Goal: Task Accomplishment & Management: Use online tool/utility

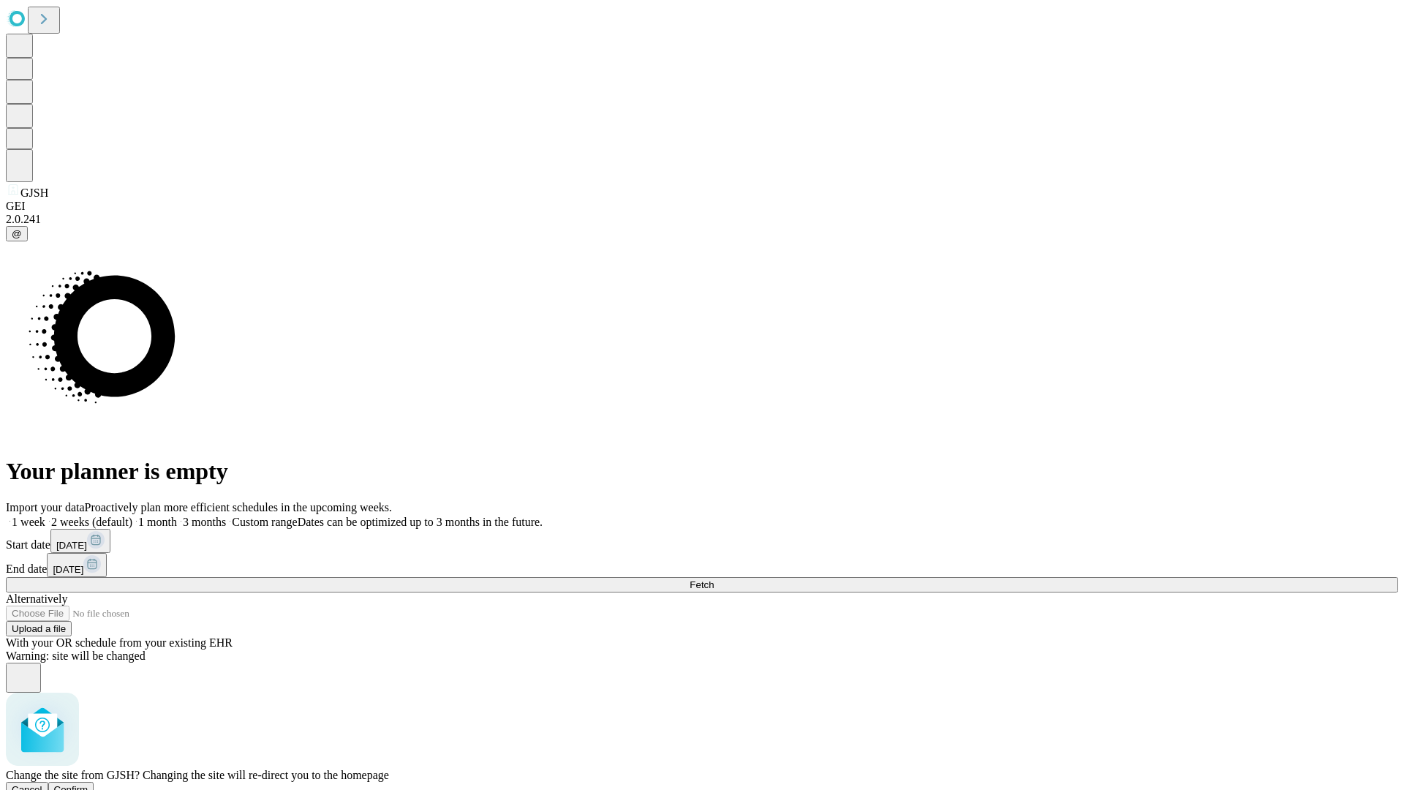
click at [89, 784] on span "Confirm" at bounding box center [71, 789] width 34 height 11
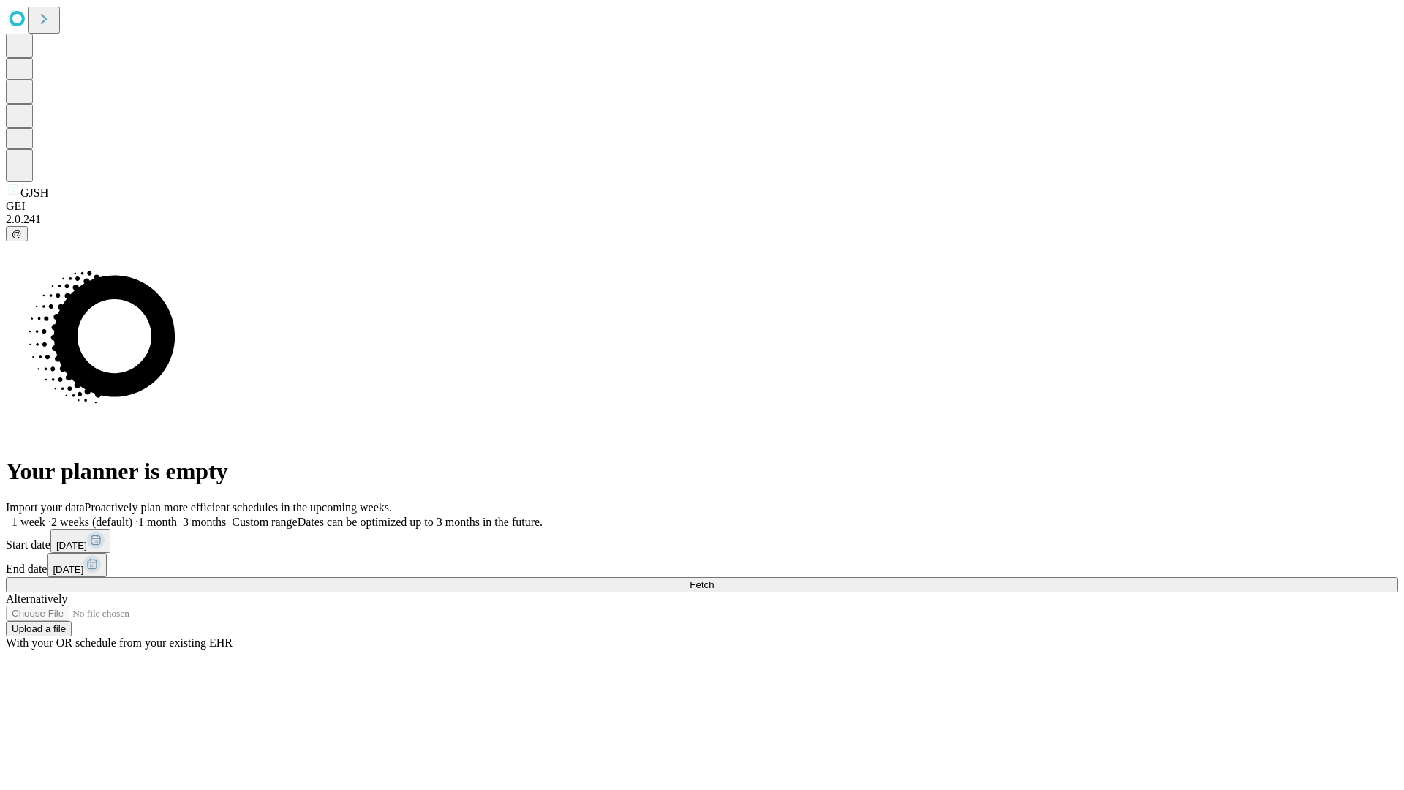
click at [132, 516] on label "2 weeks (default)" at bounding box center [88, 522] width 87 height 12
click at [714, 579] on span "Fetch" at bounding box center [702, 584] width 24 height 11
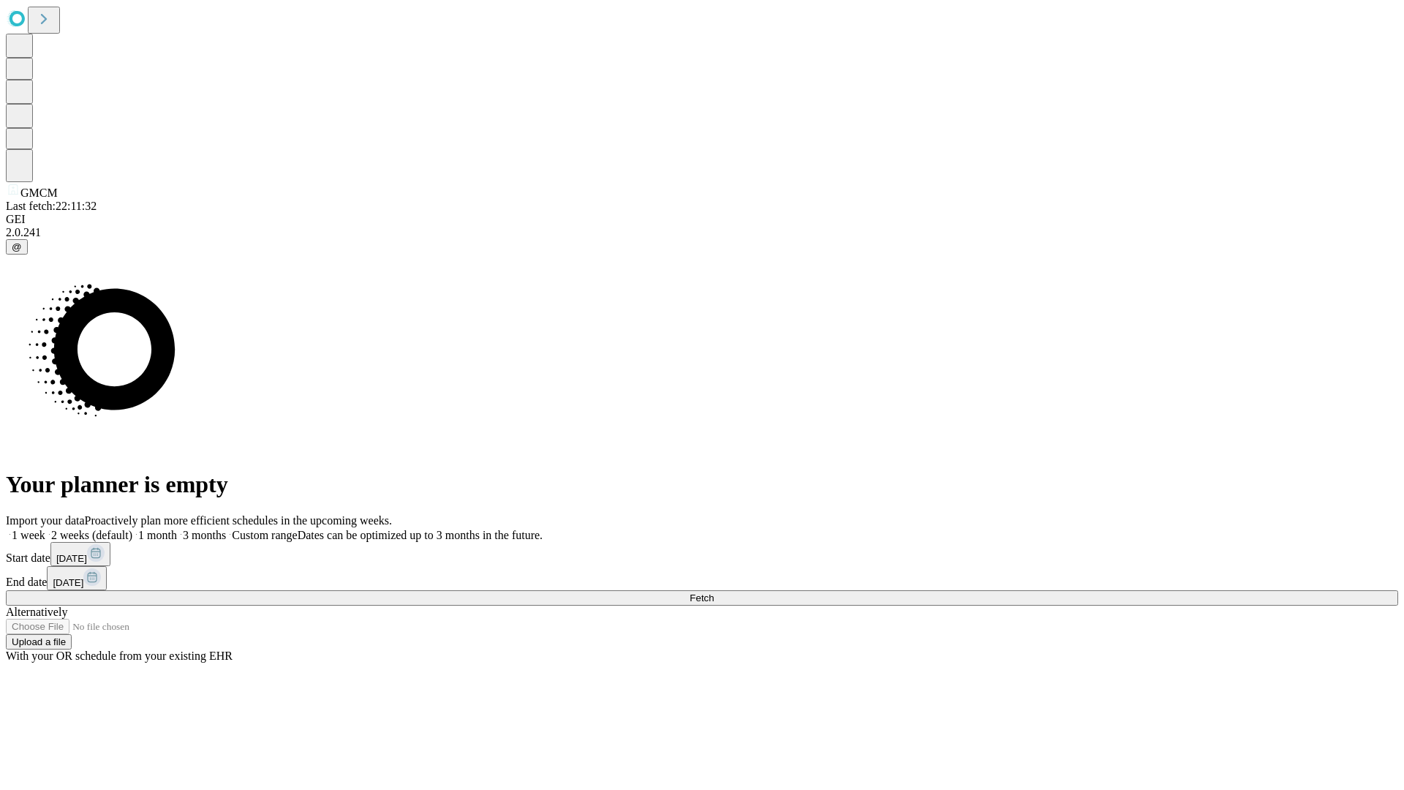
click at [132, 529] on label "2 weeks (default)" at bounding box center [88, 535] width 87 height 12
click at [714, 593] on span "Fetch" at bounding box center [702, 598] width 24 height 11
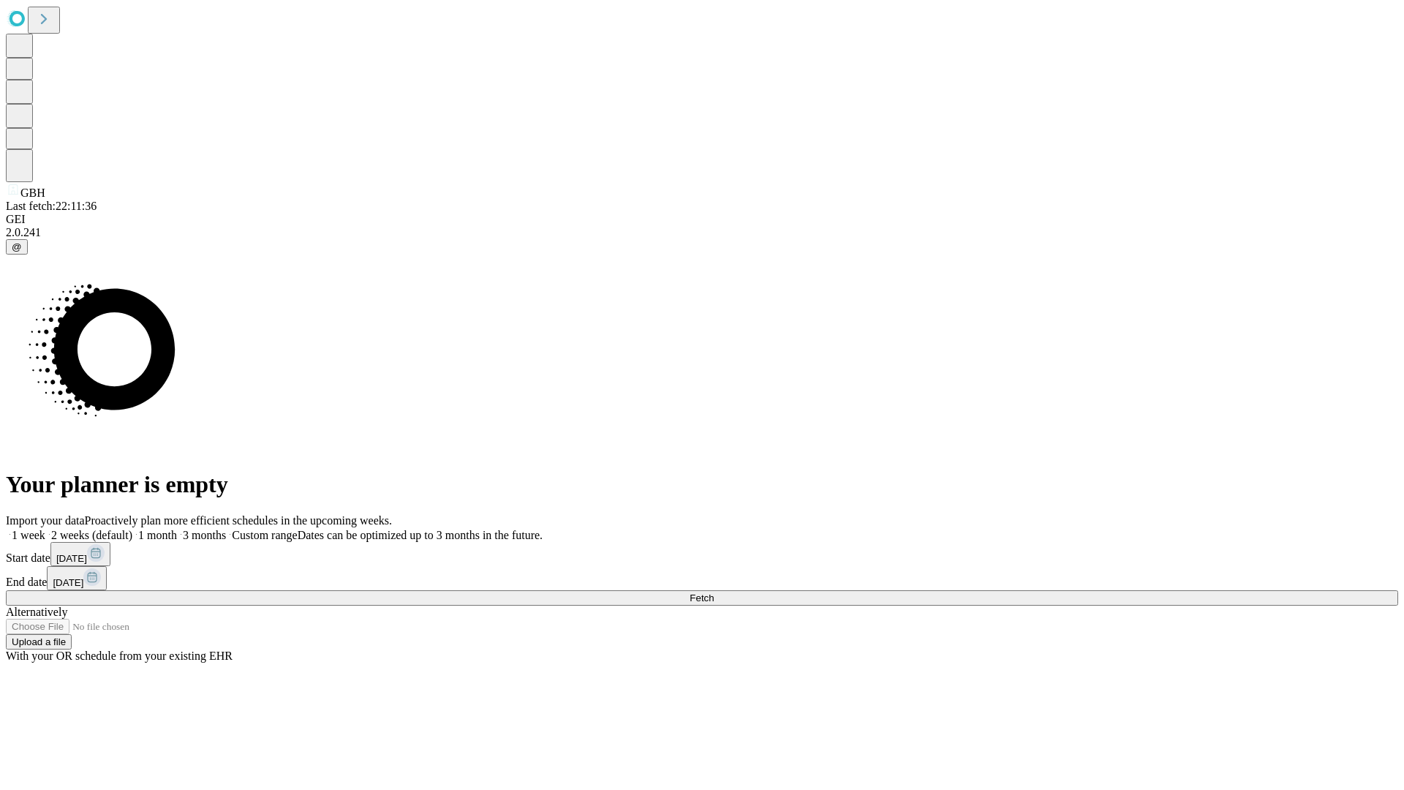
click at [714, 593] on span "Fetch" at bounding box center [702, 598] width 24 height 11
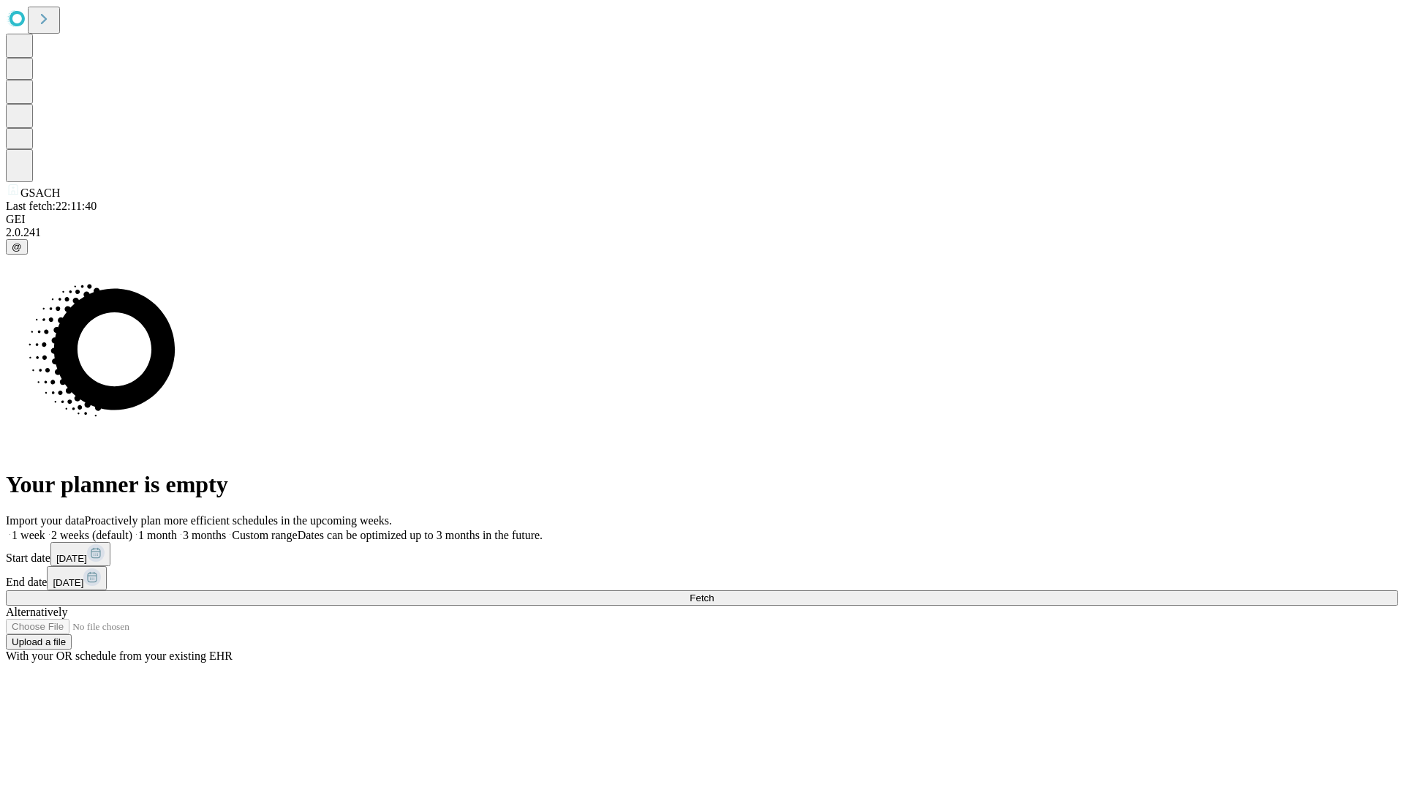
click at [132, 529] on label "2 weeks (default)" at bounding box center [88, 535] width 87 height 12
click at [714, 593] on span "Fetch" at bounding box center [702, 598] width 24 height 11
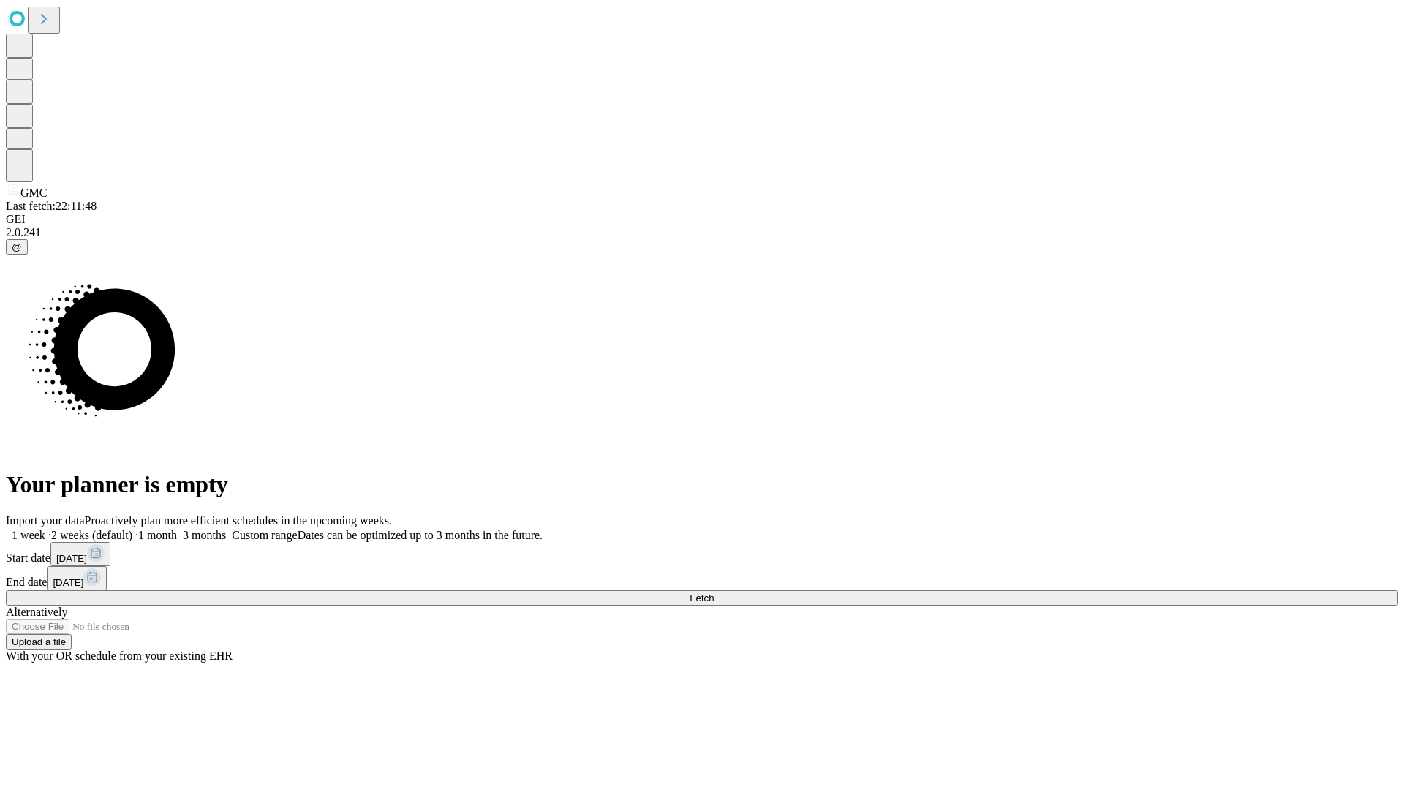
click at [132, 529] on label "2 weeks (default)" at bounding box center [88, 535] width 87 height 12
click at [714, 593] on span "Fetch" at bounding box center [702, 598] width 24 height 11
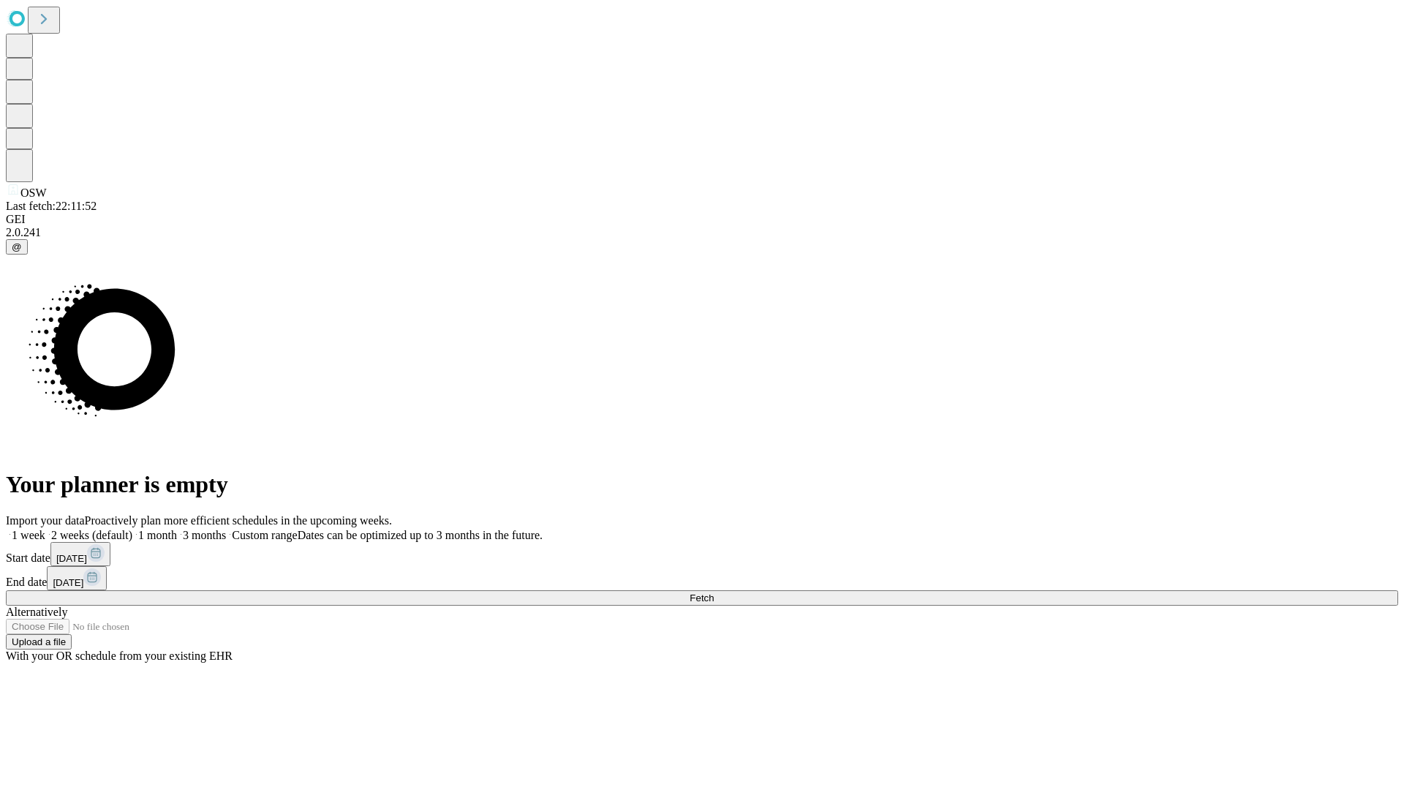
click at [132, 529] on label "2 weeks (default)" at bounding box center [88, 535] width 87 height 12
click at [714, 593] on span "Fetch" at bounding box center [702, 598] width 24 height 11
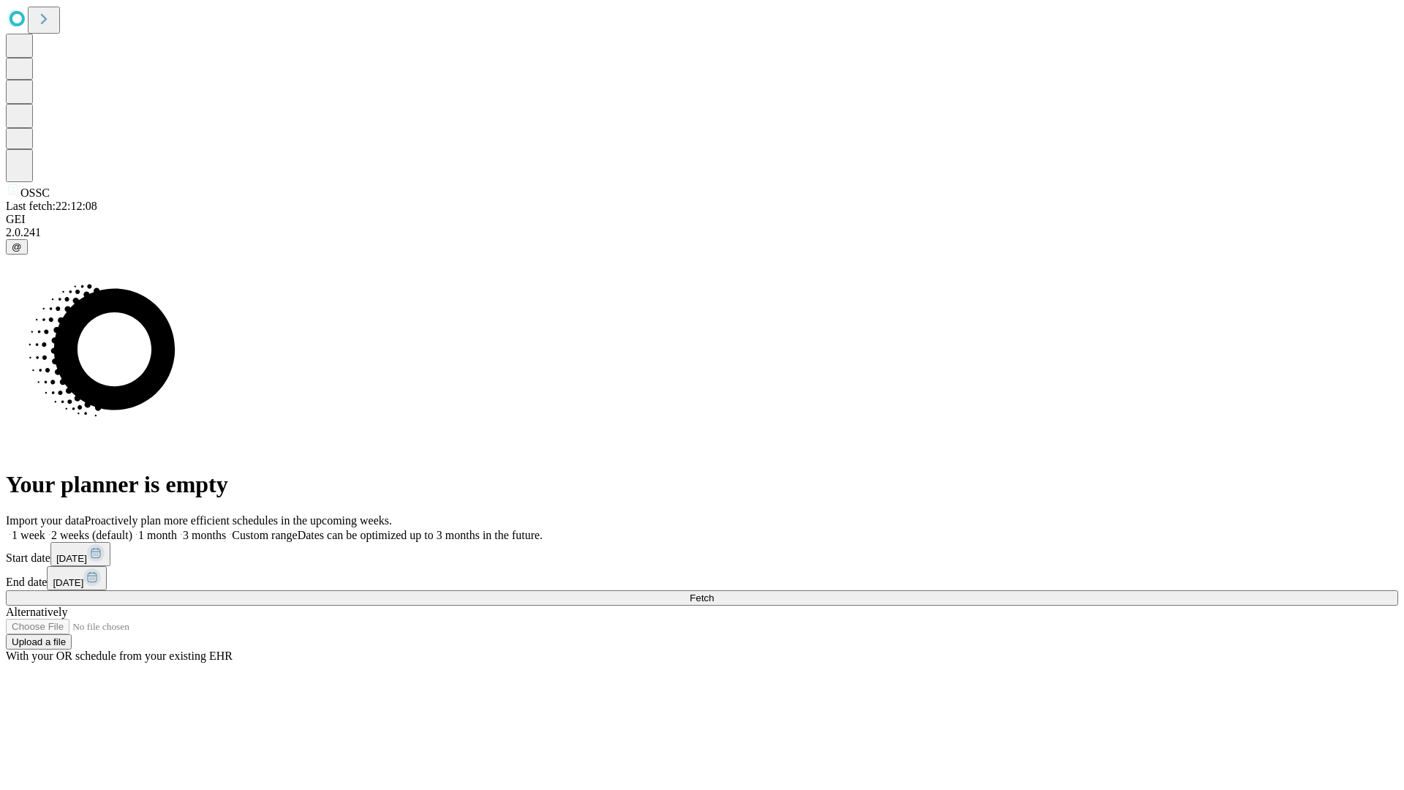
click at [132, 529] on label "2 weeks (default)" at bounding box center [88, 535] width 87 height 12
click at [714, 593] on span "Fetch" at bounding box center [702, 598] width 24 height 11
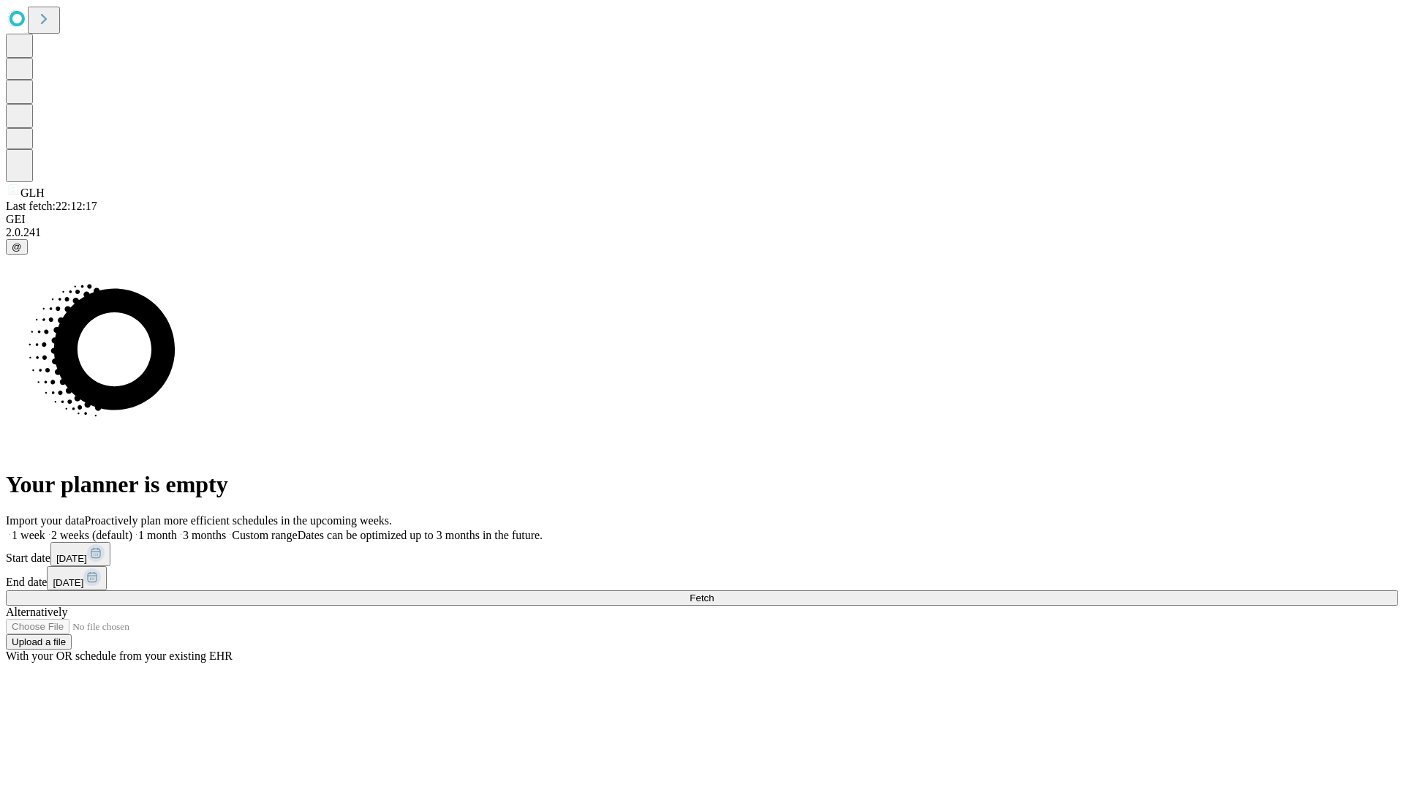
click at [714, 593] on span "Fetch" at bounding box center [702, 598] width 24 height 11
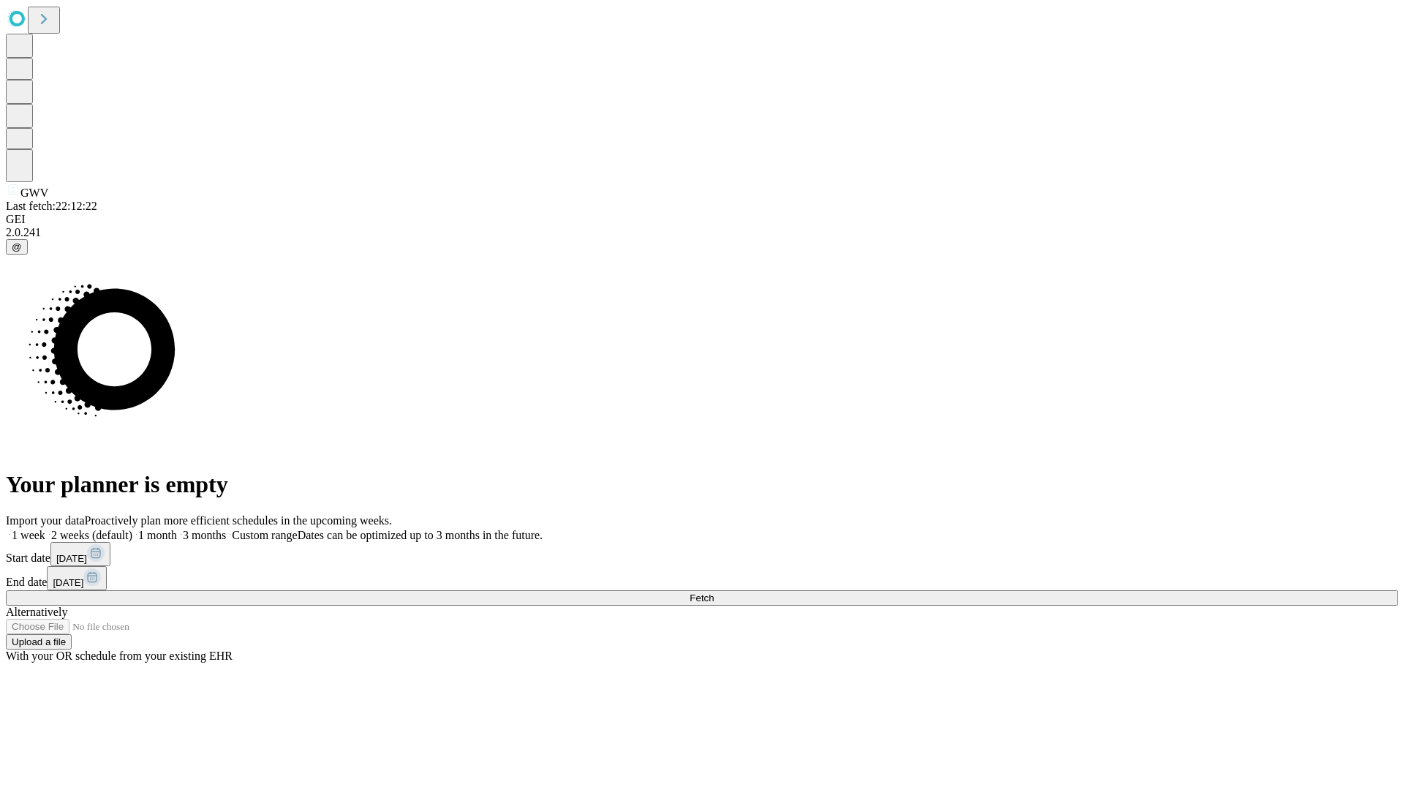
click at [132, 529] on label "2 weeks (default)" at bounding box center [88, 535] width 87 height 12
click at [714, 593] on span "Fetch" at bounding box center [702, 598] width 24 height 11
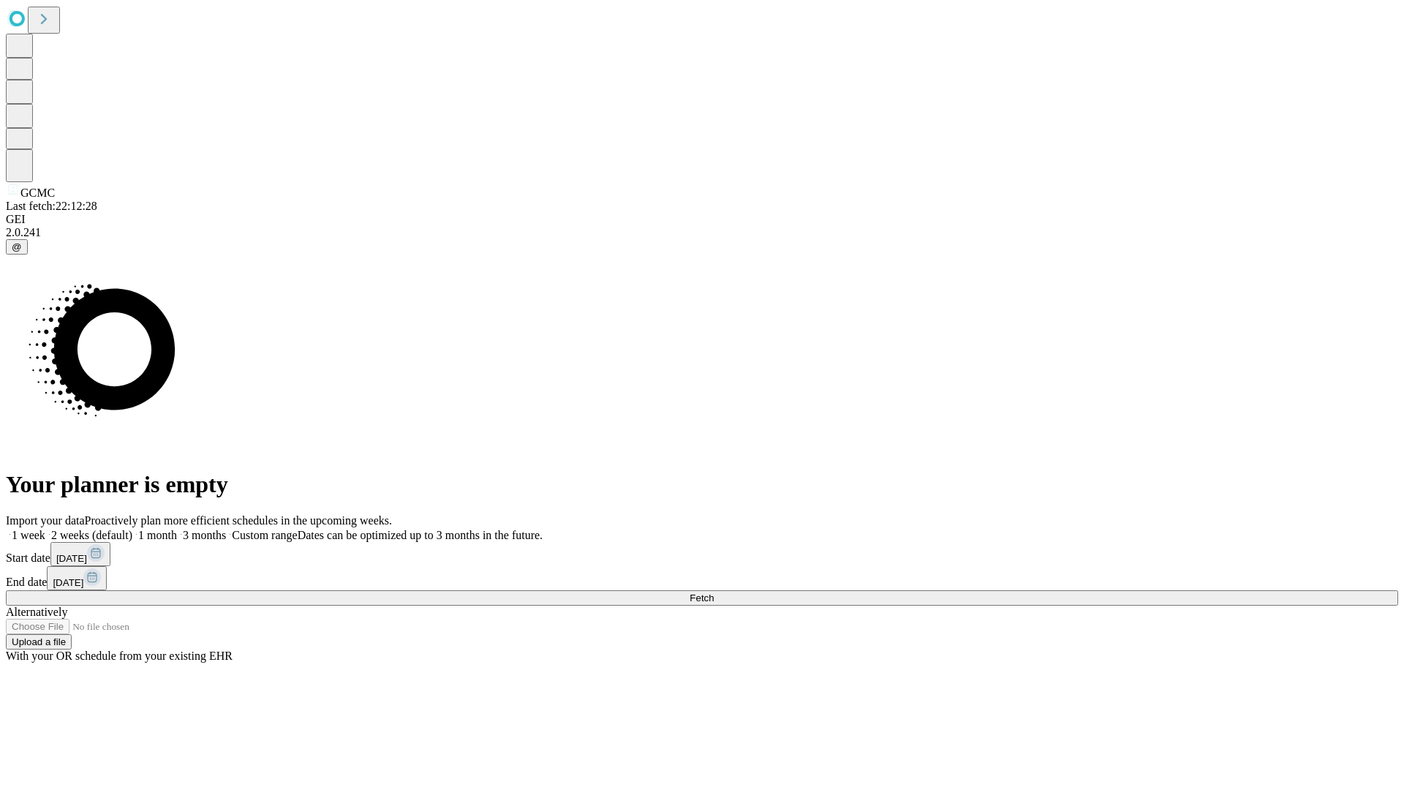
click at [132, 529] on label "2 weeks (default)" at bounding box center [88, 535] width 87 height 12
click at [714, 593] on span "Fetch" at bounding box center [702, 598] width 24 height 11
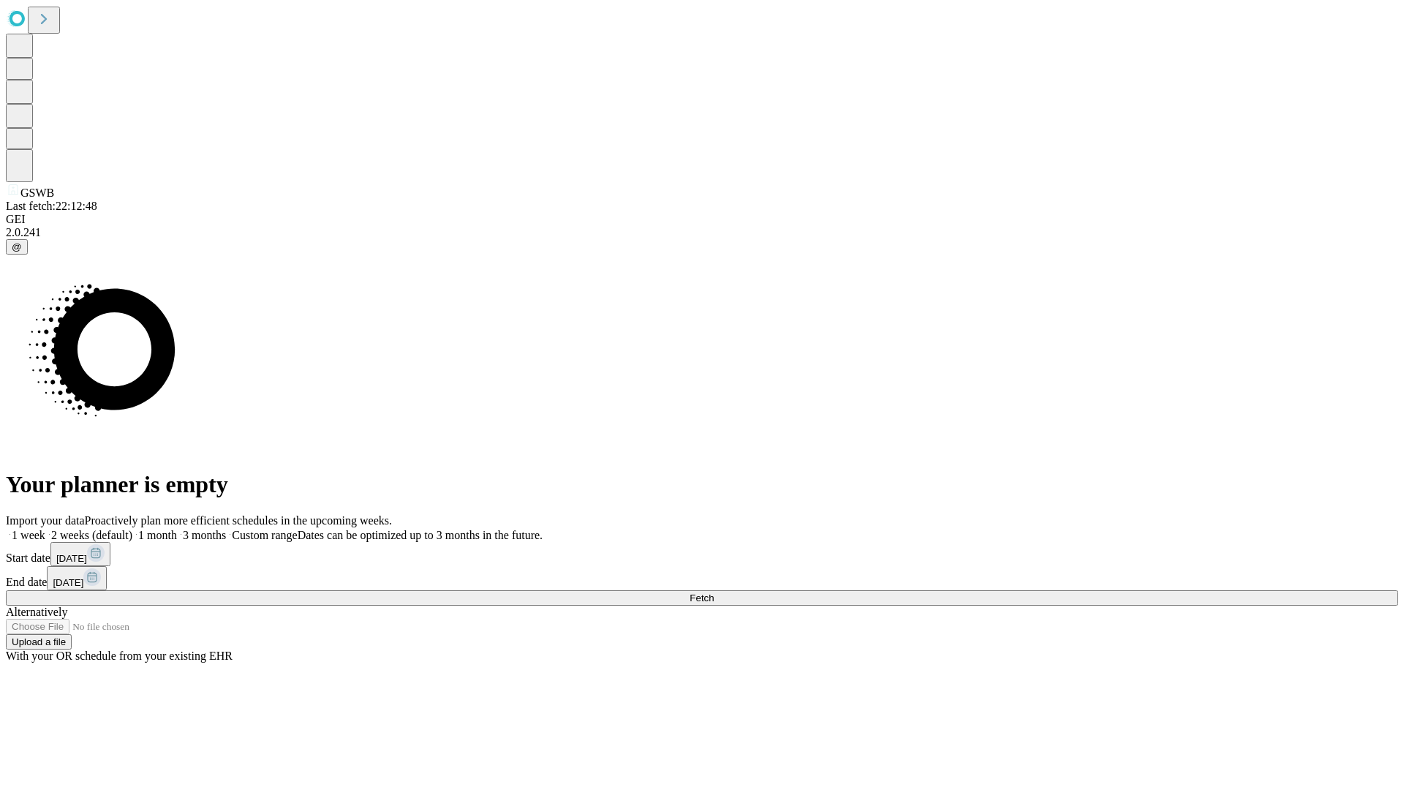
click at [132, 529] on label "2 weeks (default)" at bounding box center [88, 535] width 87 height 12
click at [714, 593] on span "Fetch" at bounding box center [702, 598] width 24 height 11
